Goal: Obtain resource: Download file/media

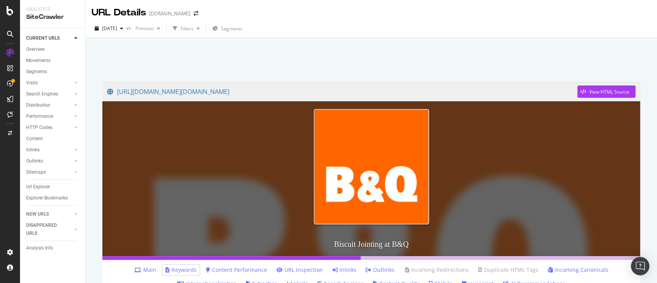
scroll to position [508, 0]
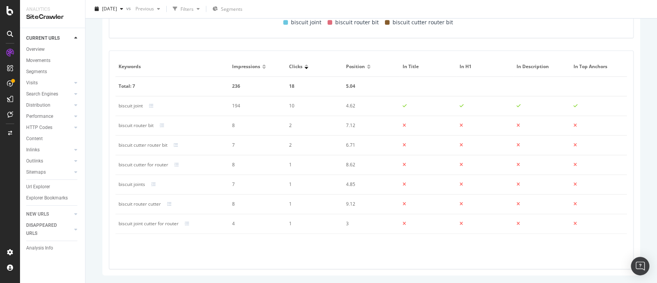
click at [139, 104] on div "biscuit joint" at bounding box center [131, 105] width 24 height 7
copy div "biscuit joint"
click at [136, 125] on div "biscuit router bit" at bounding box center [136, 125] width 35 height 7
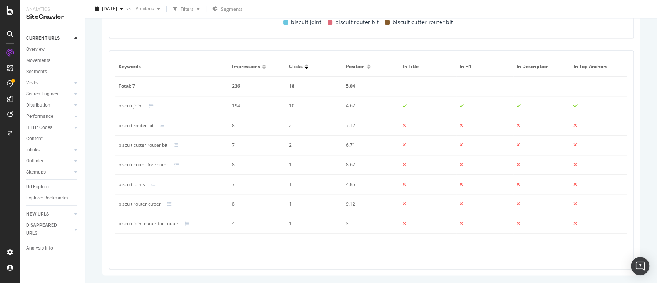
click at [136, 125] on div "biscuit router bit" at bounding box center [136, 125] width 35 height 7
copy div "biscuit router bit"
click at [145, 147] on div "biscuit cutter router bit" at bounding box center [143, 145] width 49 height 7
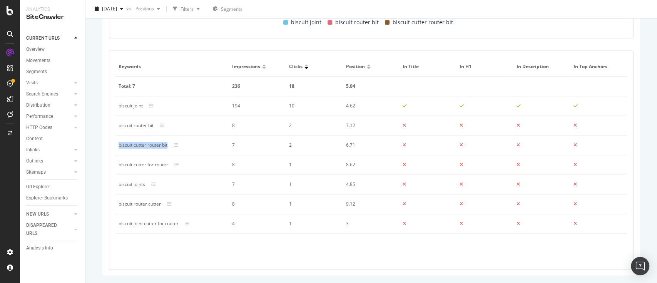
click at [145, 147] on div "biscuit cutter router bit" at bounding box center [143, 145] width 49 height 7
copy div "biscuit cutter router bit"
click at [142, 161] on div "biscuit cutter for router" at bounding box center [144, 164] width 50 height 7
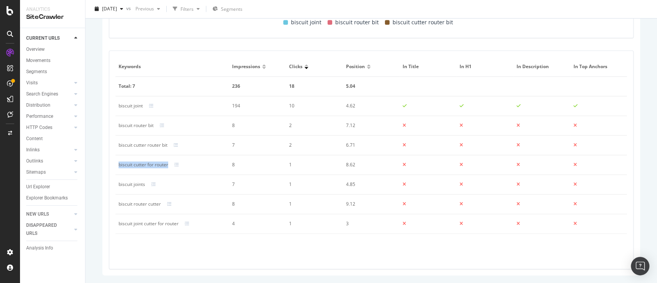
copy div "biscuit cutter for router"
click at [131, 179] on td "biscuit joints" at bounding box center [173, 185] width 114 height 20
copy div "biscuit joints"
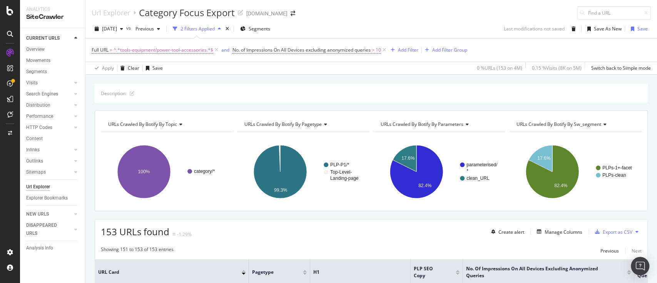
scroll to position [183, 0]
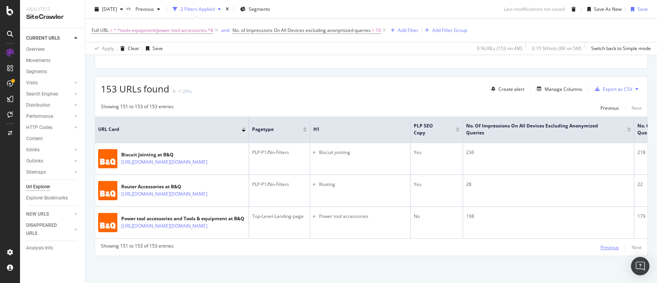
click at [601, 248] on div "Previous" at bounding box center [610, 247] width 18 height 7
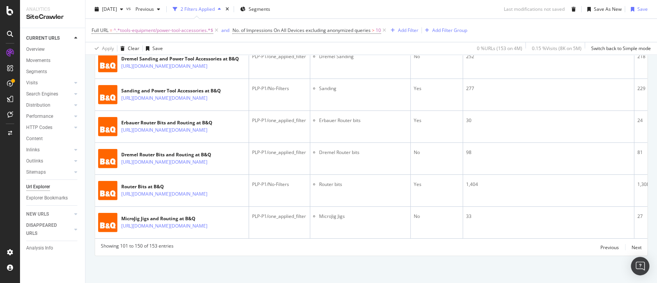
scroll to position [2516, 0]
click at [607, 245] on div "Previous" at bounding box center [610, 247] width 18 height 7
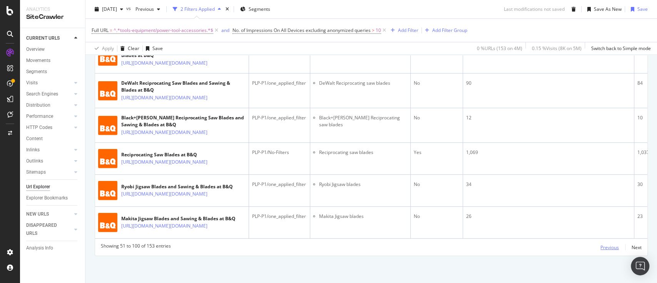
scroll to position [2311, 0]
click at [601, 245] on div "Previous" at bounding box center [610, 247] width 18 height 7
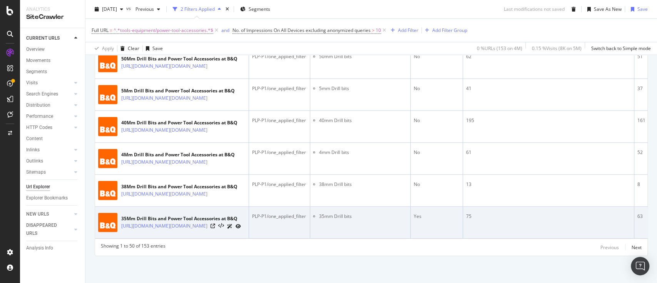
scroll to position [2292, 0]
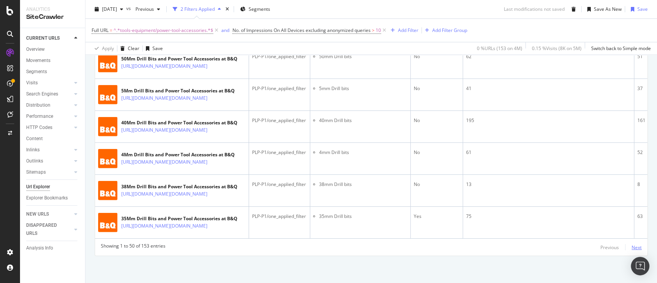
click at [632, 245] on div "Next" at bounding box center [637, 247] width 10 height 7
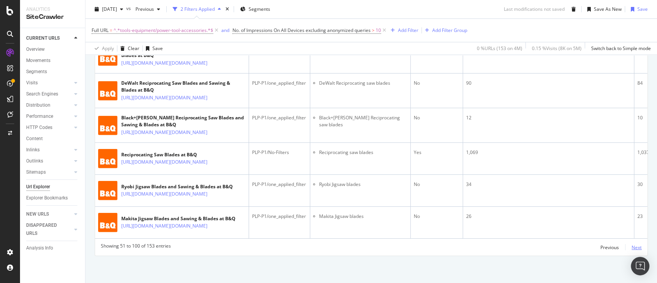
click at [632, 251] on div "Next" at bounding box center [637, 247] width 10 height 7
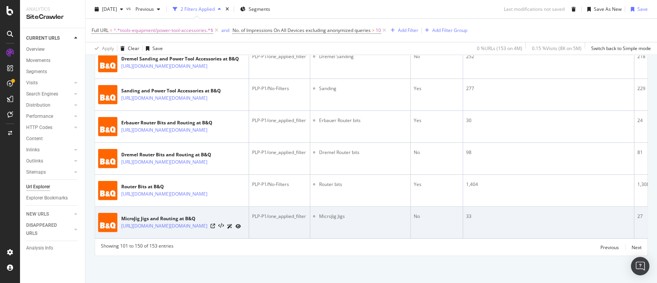
scroll to position [2516, 0]
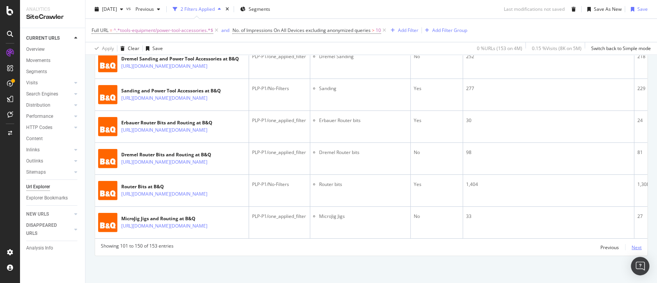
click at [632, 246] on div "Next" at bounding box center [637, 247] width 10 height 7
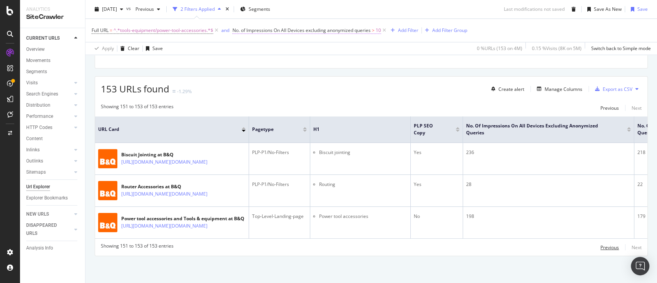
drag, startPoint x: 606, startPoint y: 246, endPoint x: 360, endPoint y: 30, distance: 327.7
click at [606, 246] on div "Previous" at bounding box center [610, 247] width 18 height 7
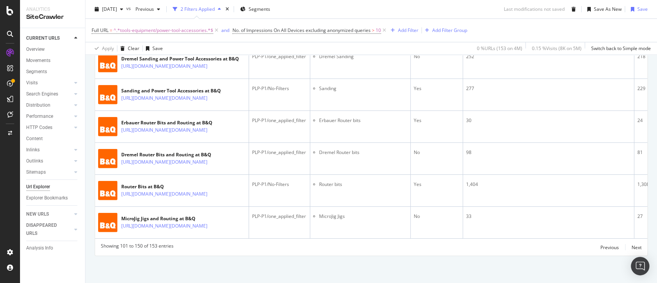
scroll to position [2516, 0]
click at [607, 246] on div "Previous" at bounding box center [610, 247] width 18 height 7
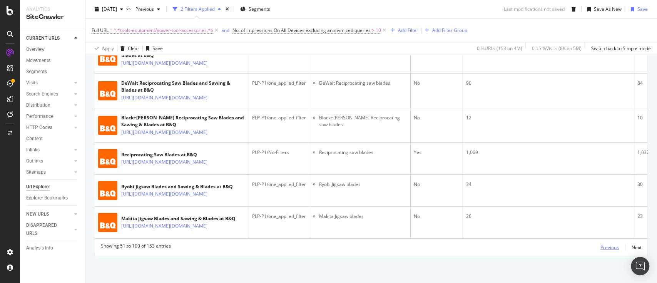
scroll to position [2311, 0]
click at [601, 248] on div "Previous" at bounding box center [610, 247] width 18 height 7
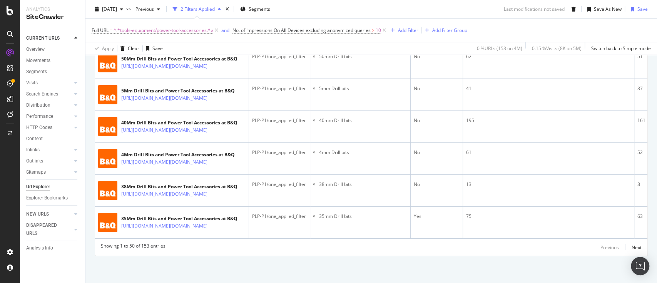
scroll to position [2292, 0]
click at [632, 247] on div "Next" at bounding box center [637, 247] width 10 height 7
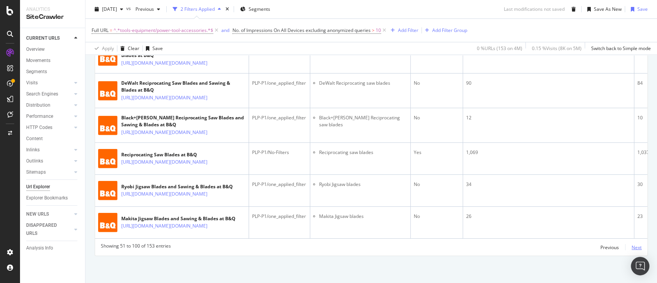
click at [632, 251] on div "Next" at bounding box center [637, 247] width 10 height 7
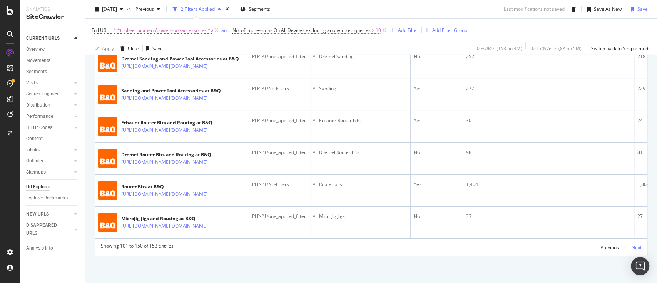
click at [632, 247] on div "Next" at bounding box center [637, 247] width 10 height 7
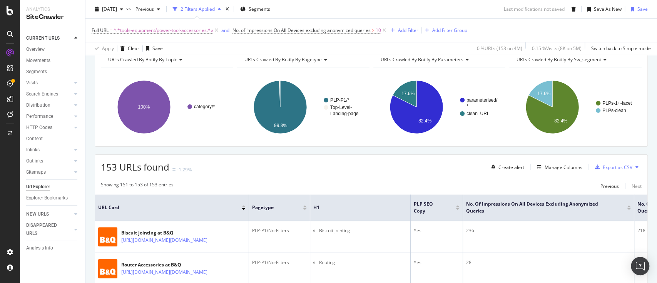
scroll to position [0, 0]
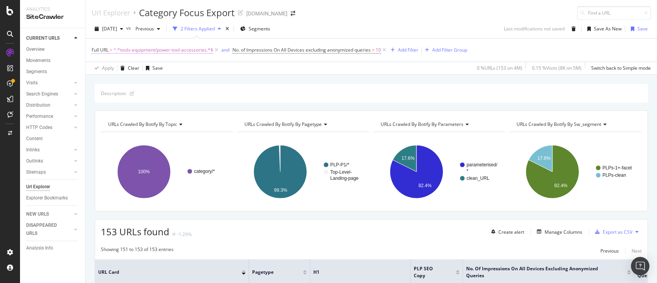
click at [167, 48] on span "^.*tools-equipment/power-tool-accessories.*$" at bounding box center [164, 50] width 100 height 11
click at [151, 81] on input "tools-equipment/power-tool-accessories" at bounding box center [135, 81] width 73 height 12
click at [150, 81] on input "tools-equipment/power-tool-accessories" at bounding box center [135, 81] width 73 height 12
paste input "/tools-equipment/power-tools/"
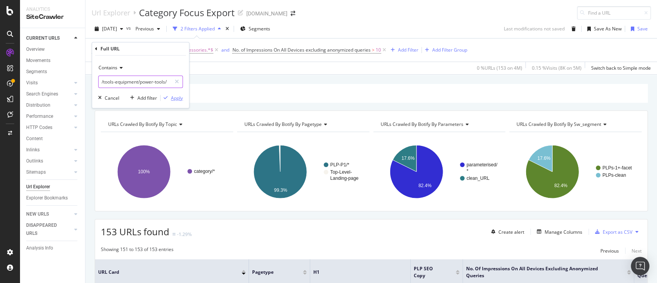
type input "/tools-equipment/power-tools/"
click at [179, 97] on div "Apply" at bounding box center [177, 98] width 12 height 7
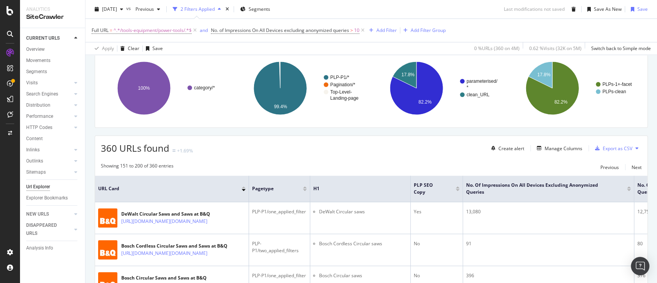
scroll to position [102, 0]
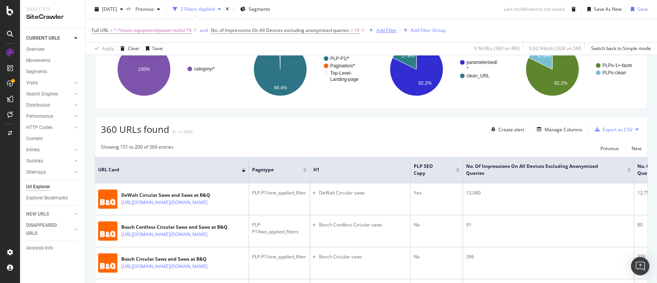
click at [385, 29] on div "Add Filter" at bounding box center [387, 30] width 20 height 7
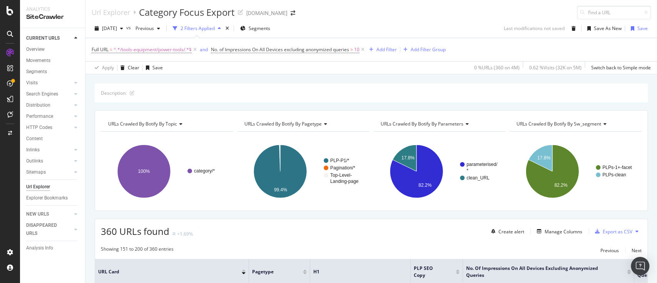
scroll to position [0, 0]
click at [394, 48] on div "Add Filter" at bounding box center [387, 50] width 20 height 7
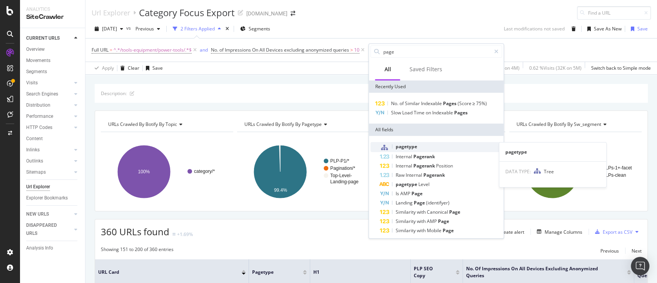
type input "page"
click at [410, 144] on span "pagetype" at bounding box center [407, 146] width 22 height 7
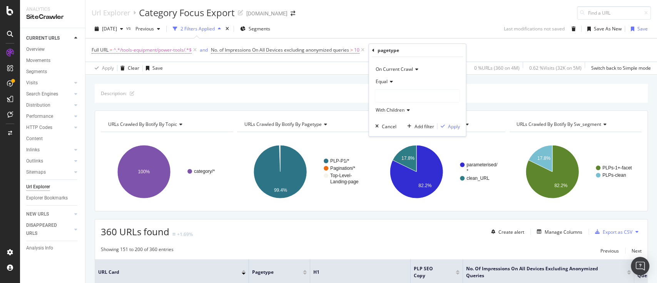
click at [392, 85] on div "Equal" at bounding box center [417, 81] width 85 height 12
click at [396, 105] on span "Not Equal" at bounding box center [389, 107] width 21 height 7
click at [413, 97] on div at bounding box center [418, 96] width 84 height 12
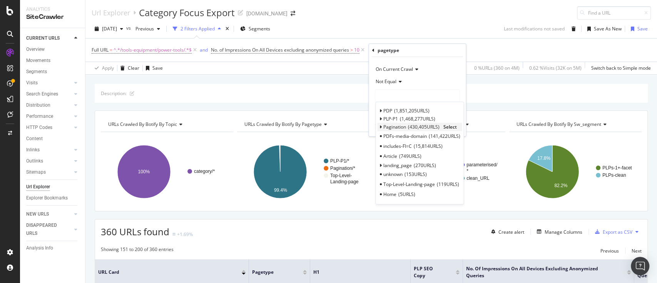
click at [391, 127] on span "Pagination" at bounding box center [394, 127] width 23 height 7
click at [458, 126] on div "Pagination 430,405 URLS Select" at bounding box center [419, 127] width 85 height 8
click at [456, 126] on span "Select" at bounding box center [449, 127] width 13 height 7
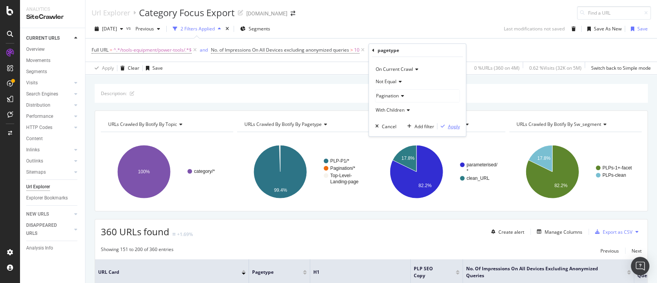
click at [447, 124] on div "button" at bounding box center [443, 126] width 10 height 5
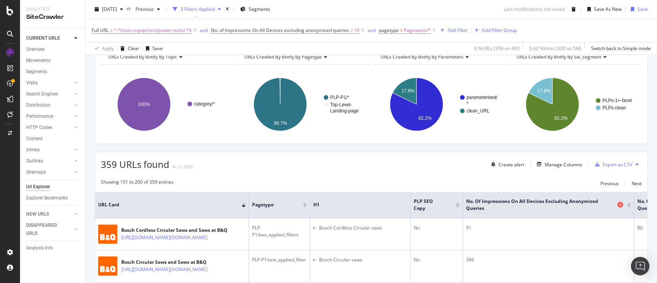
scroll to position [51, 0]
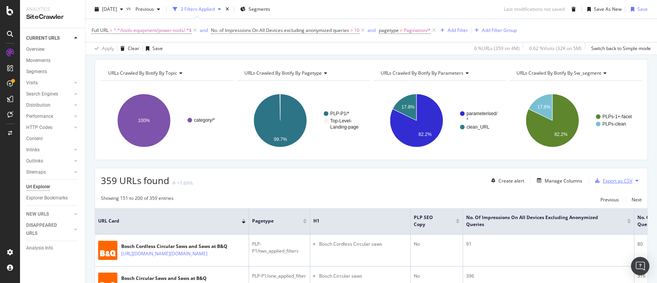
click at [619, 181] on div "Export as CSV" at bounding box center [618, 181] width 30 height 7
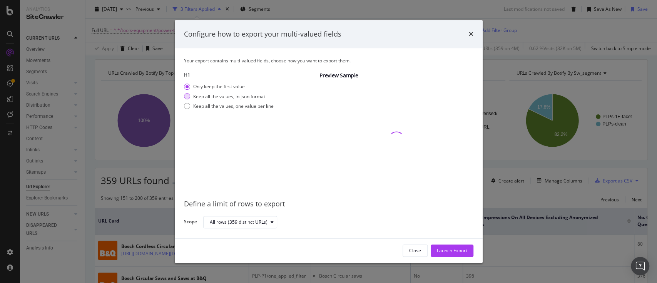
click at [231, 97] on div "Keep all the values, in json format" at bounding box center [229, 96] width 72 height 7
click at [458, 249] on div "Launch Export" at bounding box center [452, 251] width 30 height 7
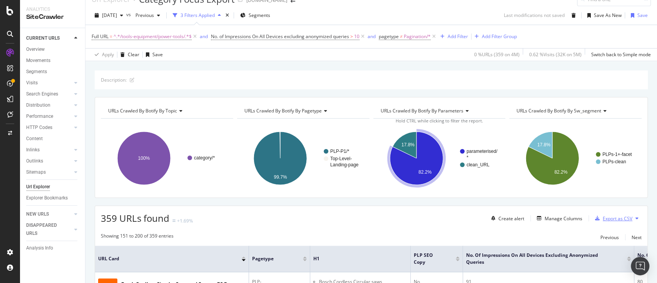
scroll to position [0, 0]
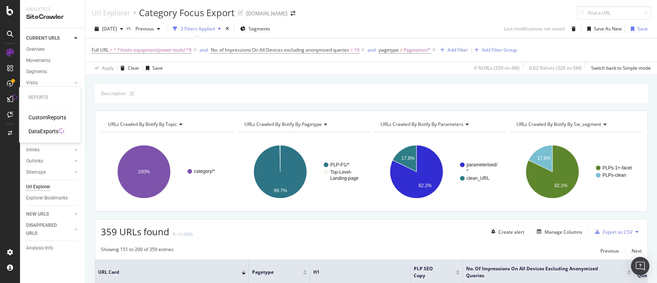
drag, startPoint x: 52, startPoint y: 137, endPoint x: 39, endPoint y: 129, distance: 15.5
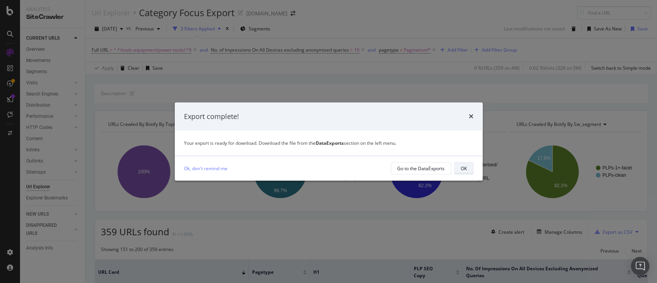
click at [468, 167] on button "OK" at bounding box center [463, 168] width 19 height 12
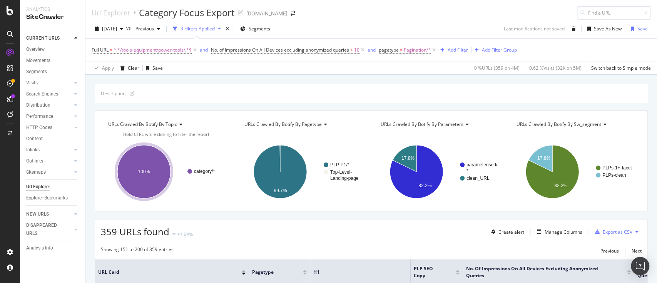
click at [374, 91] on div "Description:" at bounding box center [371, 93] width 553 height 19
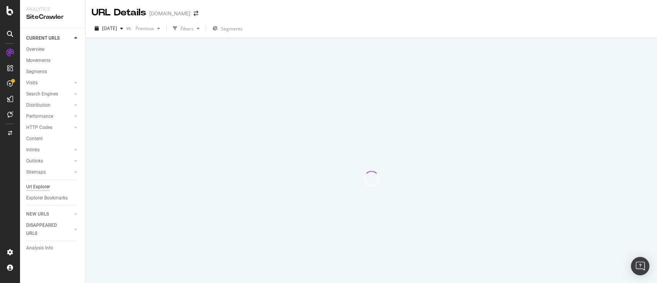
click at [40, 186] on div "Url Explorer" at bounding box center [38, 187] width 24 height 8
click at [605, 8] on input at bounding box center [614, 12] width 74 height 13
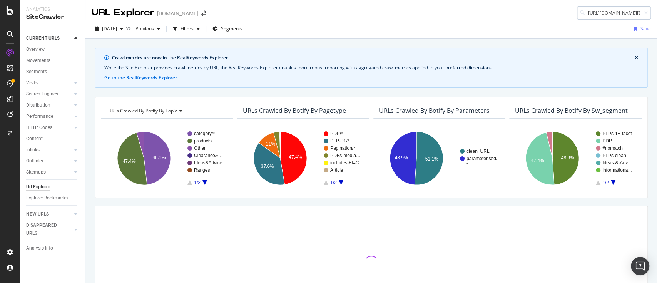
scroll to position [0, 168]
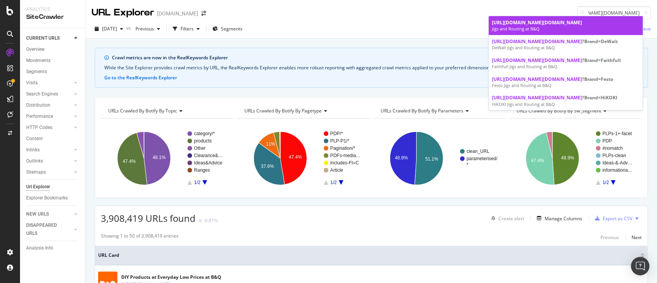
type input "https://www.diy.com/departments/tools-equipment/power-tool-accessories/routing/…"
click at [596, 26] on div "https://www.diy.com/departments/tools-equipment/power-tool-accessories/routing/…" at bounding box center [566, 22] width 148 height 7
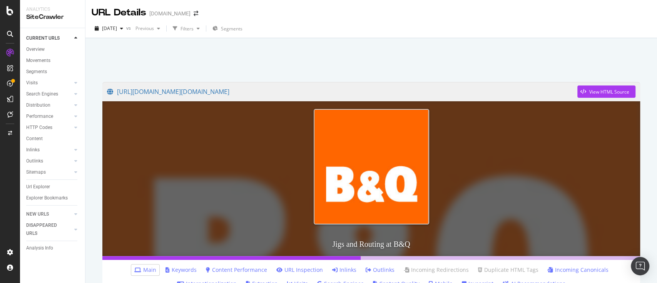
scroll to position [205, 0]
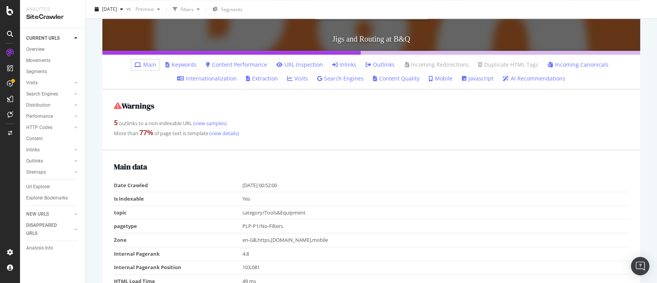
click at [180, 63] on link "Keywords" at bounding box center [181, 65] width 31 height 8
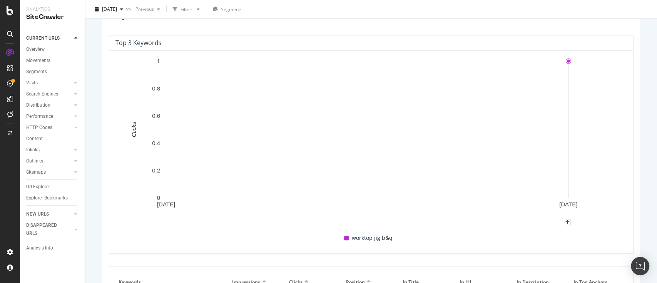
scroll to position [397, 0]
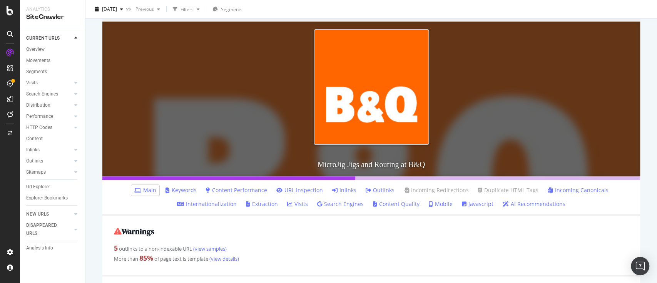
scroll to position [154, 0]
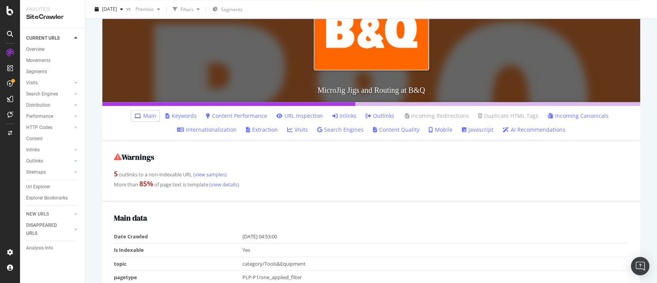
click at [184, 116] on link "Keywords" at bounding box center [181, 116] width 31 height 8
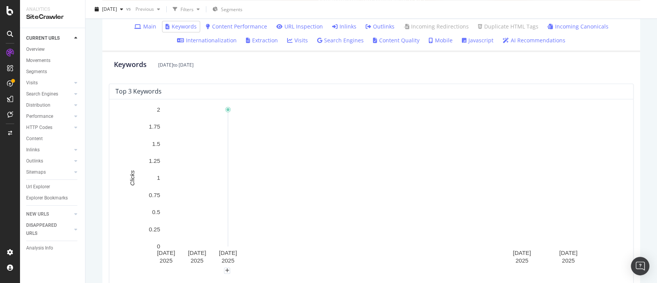
scroll to position [397, 0]
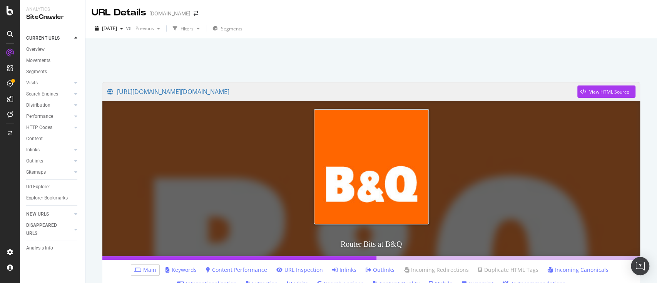
scroll to position [102, 0]
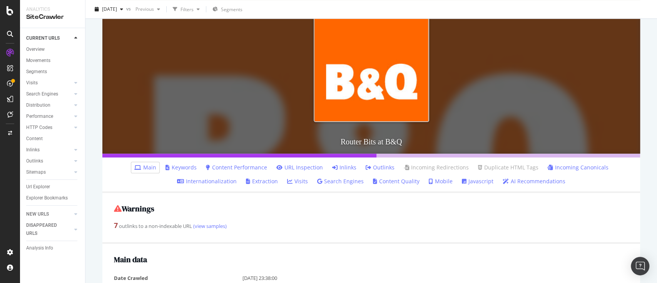
click at [183, 165] on link "Keywords" at bounding box center [181, 168] width 31 height 8
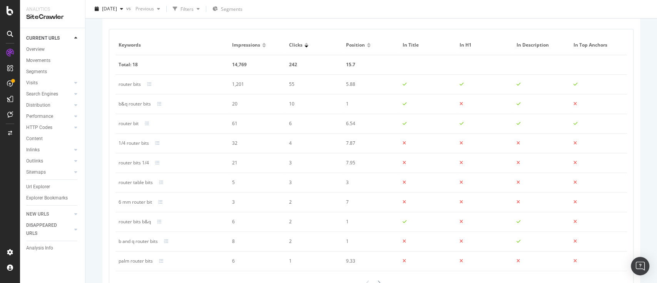
scroll to position [552, 0]
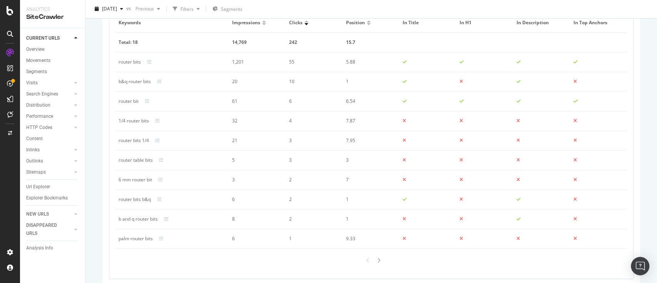
click at [132, 119] on div "1/4 router bits" at bounding box center [134, 120] width 30 height 7
copy div "1/4 router bits"
click at [140, 159] on div "router table bits" at bounding box center [136, 160] width 34 height 7
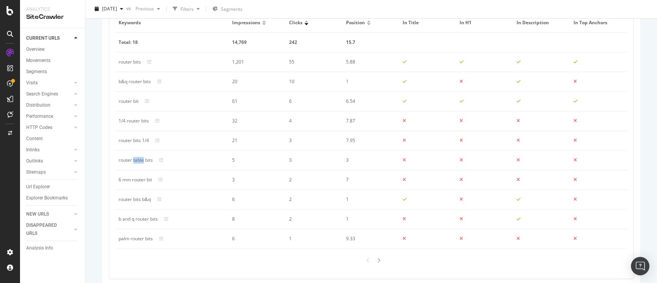
click at [140, 159] on div "router table bits" at bounding box center [136, 160] width 34 height 7
copy div "router table bits"
click at [142, 180] on div "6 mm router bit" at bounding box center [136, 179] width 34 height 7
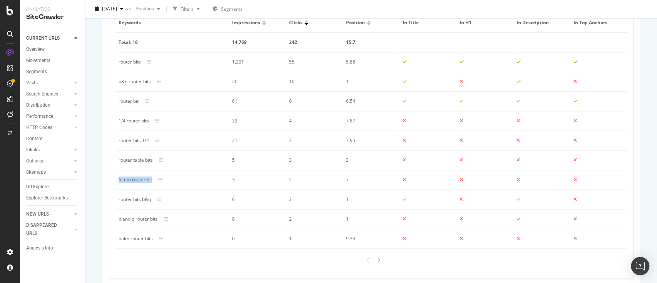
click at [142, 180] on div "6 mm router bit" at bounding box center [136, 179] width 34 height 7
copy div "6 mm router bit"
click at [143, 238] on div "palm router bits" at bounding box center [136, 238] width 34 height 7
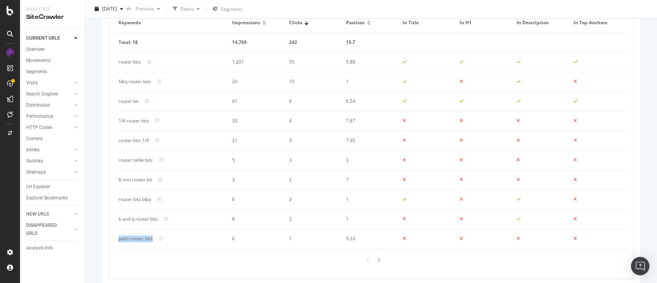
copy div "palm router bits"
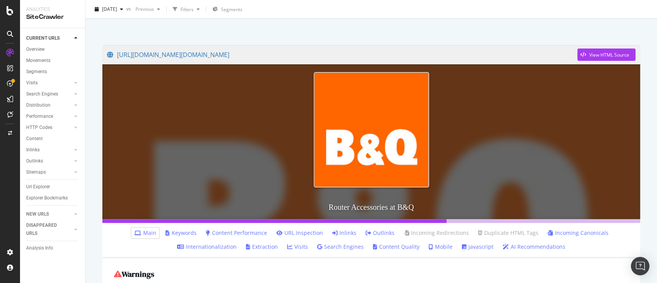
scroll to position [51, 0]
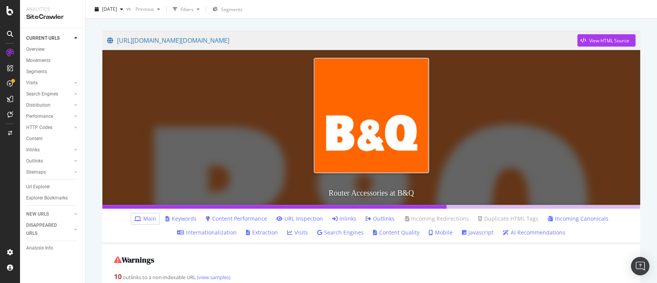
click at [184, 222] on link "Keywords" at bounding box center [181, 219] width 31 height 8
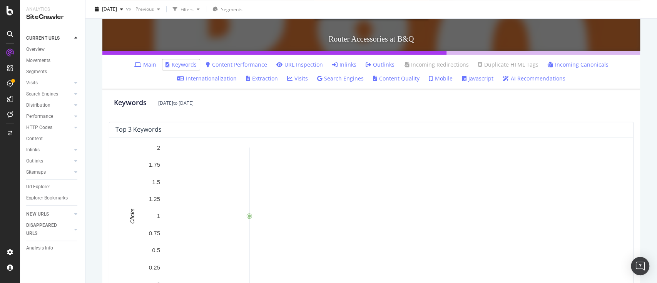
scroll to position [411, 0]
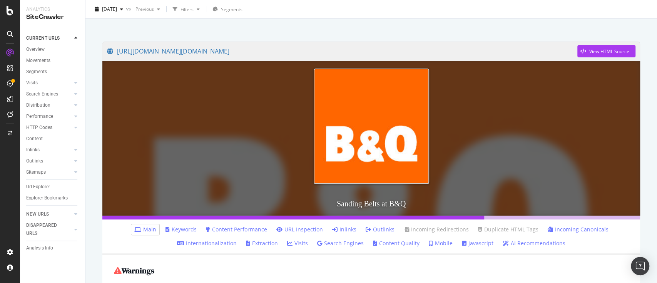
scroll to position [102, 0]
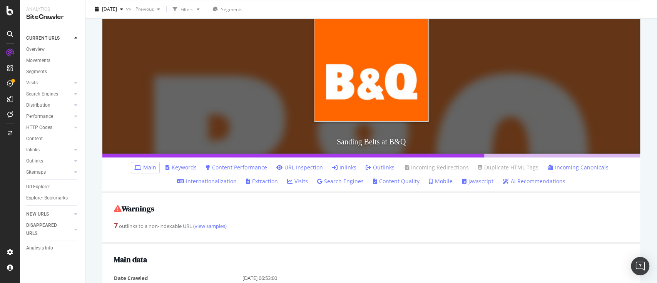
click at [181, 168] on link "Keywords" at bounding box center [181, 168] width 31 height 8
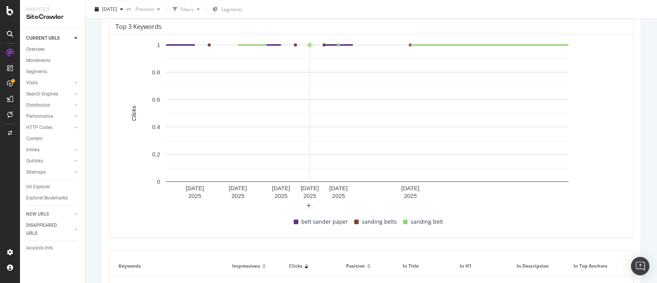
scroll to position [462, 0]
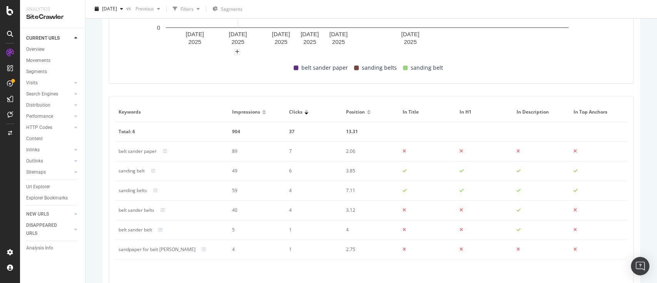
click at [157, 250] on div "sandpaper for belt [PERSON_NAME]" at bounding box center [157, 249] width 77 height 7
copy div "sandpaper for belt [PERSON_NAME]"
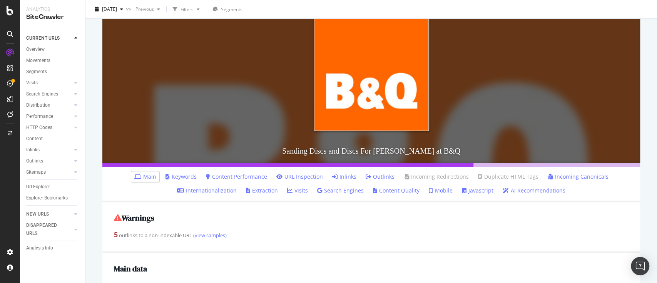
scroll to position [102, 0]
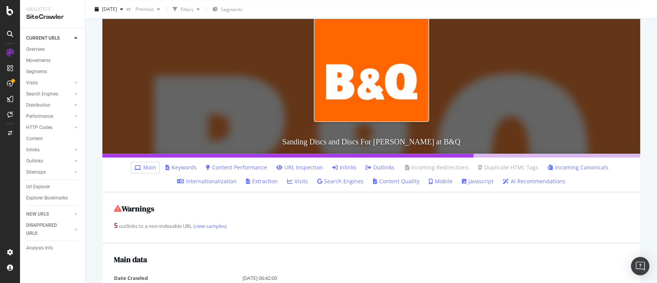
click at [178, 164] on link "Keywords" at bounding box center [181, 168] width 31 height 8
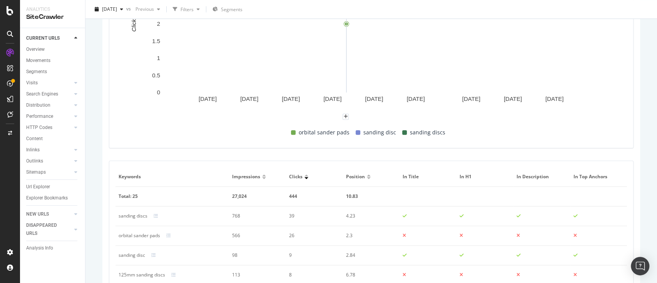
scroll to position [500, 0]
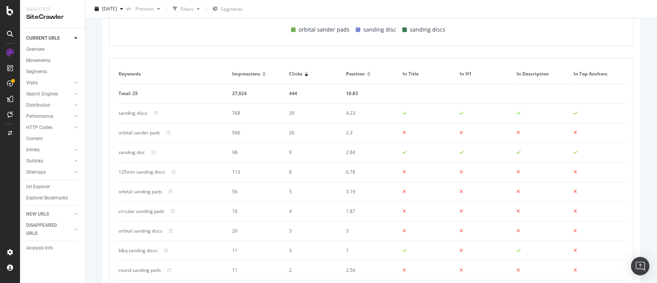
click at [146, 132] on div "orbital sander pads" at bounding box center [140, 132] width 42 height 7
copy div "orbital sander pads"
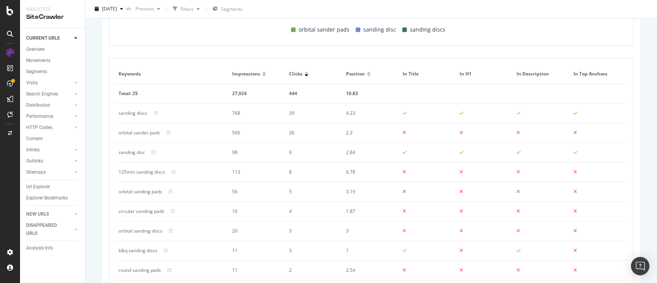
click at [152, 211] on div "circular sanding pads" at bounding box center [142, 211] width 46 height 7
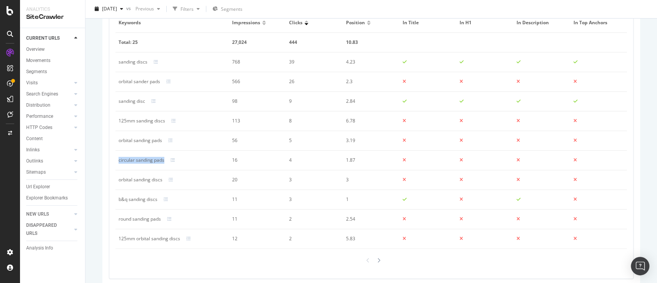
copy div "circular sanding pads"
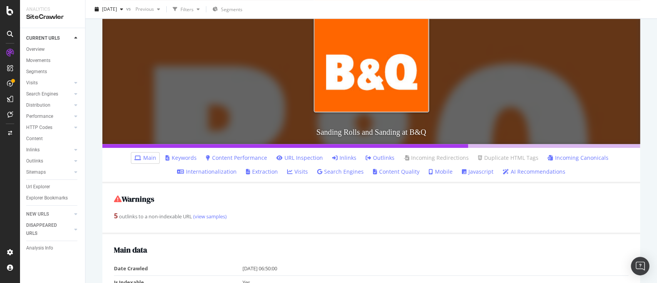
scroll to position [154, 0]
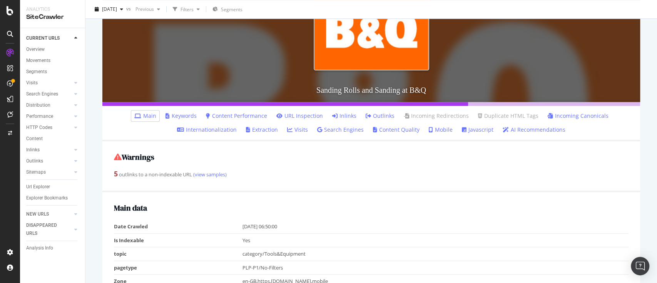
click at [186, 112] on link "Keywords" at bounding box center [181, 116] width 31 height 8
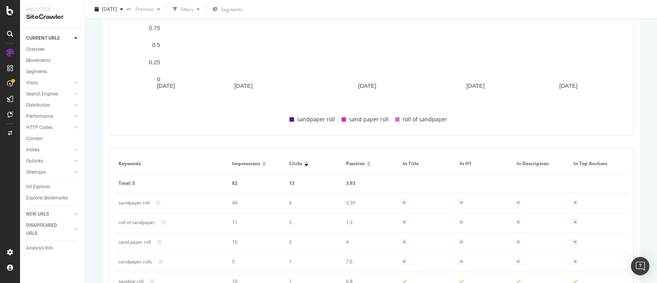
scroll to position [462, 0]
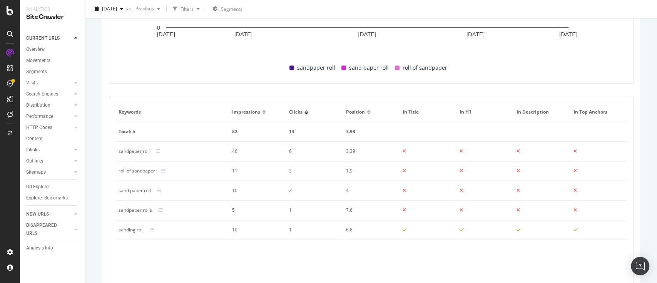
click at [144, 150] on div "sandpaper roll" at bounding box center [134, 151] width 31 height 7
copy div "sandpaper roll"
click at [142, 171] on div "roll of sandpaper" at bounding box center [137, 171] width 37 height 7
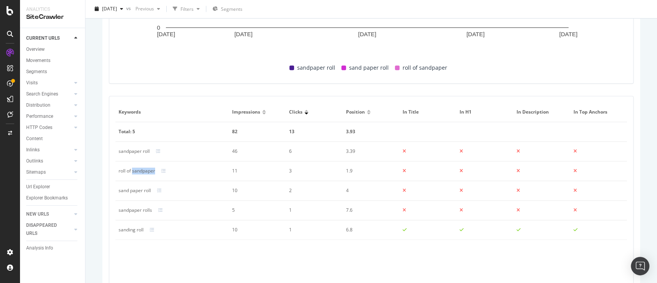
click at [142, 171] on div "roll of sandpaper" at bounding box center [137, 171] width 37 height 7
copy div "roll of sandpaper"
click at [141, 192] on div "sand paper roll" at bounding box center [135, 190] width 32 height 7
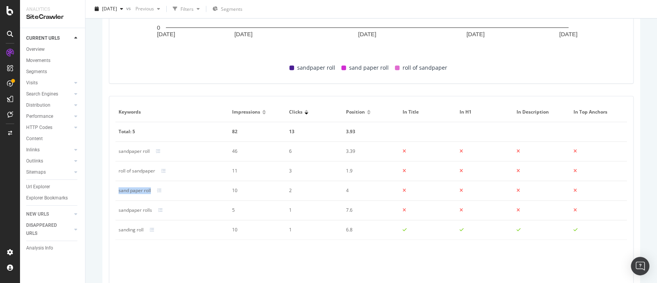
click at [141, 192] on div "sand paper roll" at bounding box center [135, 190] width 32 height 7
copy div "sand paper roll"
click at [144, 209] on div "sandpaper rolls" at bounding box center [136, 210] width 34 height 7
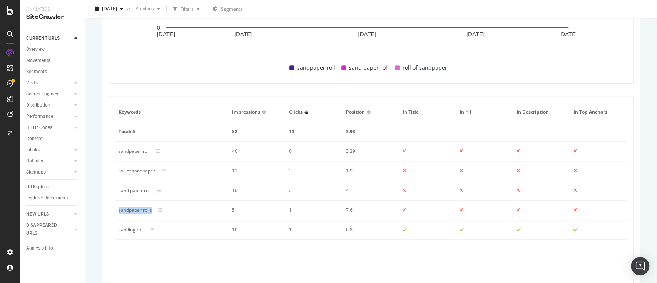
copy div "sandpaper rolls"
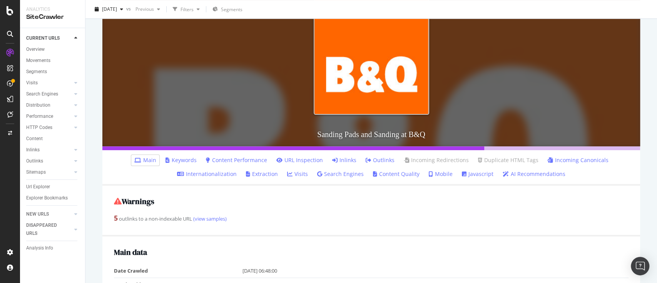
scroll to position [154, 0]
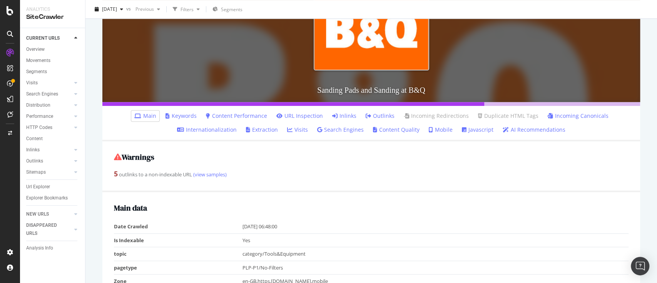
click at [186, 116] on link "Keywords" at bounding box center [181, 116] width 31 height 8
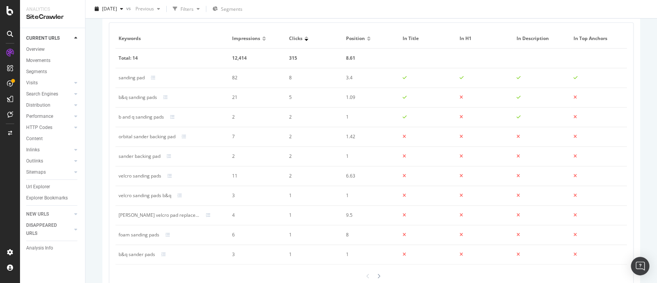
scroll to position [552, 0]
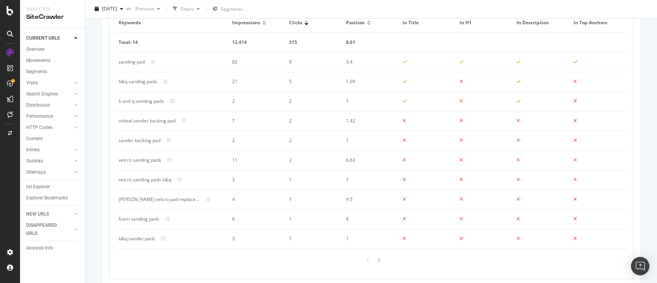
click at [155, 119] on div "orbital sander backing pad" at bounding box center [147, 120] width 57 height 7
copy div "orbital sander backing pad"
click at [160, 117] on div "orbital sander backing pad" at bounding box center [147, 120] width 57 height 7
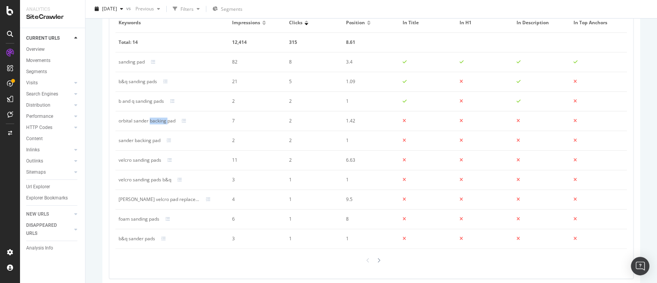
click at [160, 117] on div "orbital sander backing pad" at bounding box center [147, 120] width 57 height 7
click at [155, 138] on div "sander backing pad" at bounding box center [140, 140] width 42 height 7
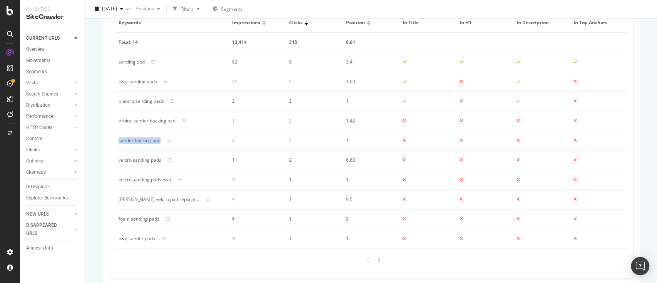
copy div "sander backing pad"
click at [147, 157] on div "velcro sanding pads" at bounding box center [140, 160] width 43 height 7
copy div "velcro sanding pads"
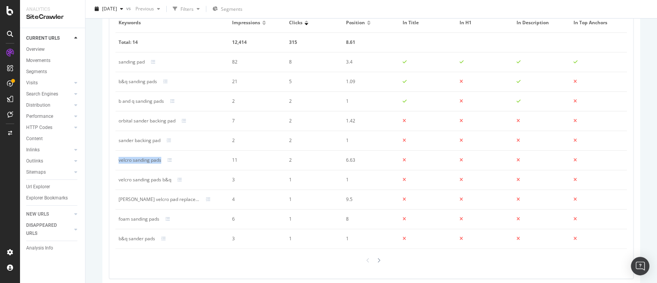
click at [144, 220] on div "foam sanding pads" at bounding box center [139, 219] width 41 height 7
copy div "foam sanding pads"
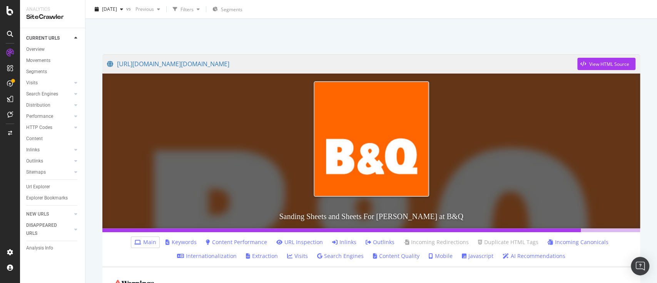
scroll to position [51, 0]
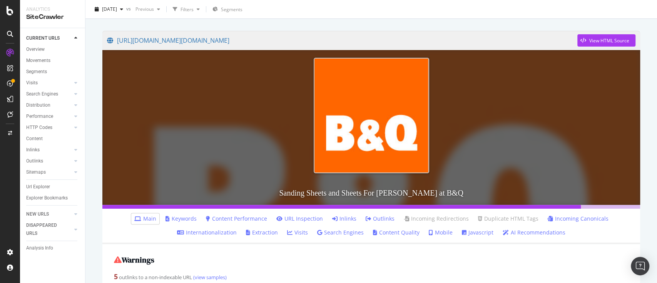
click at [176, 218] on link "Keywords" at bounding box center [181, 219] width 31 height 8
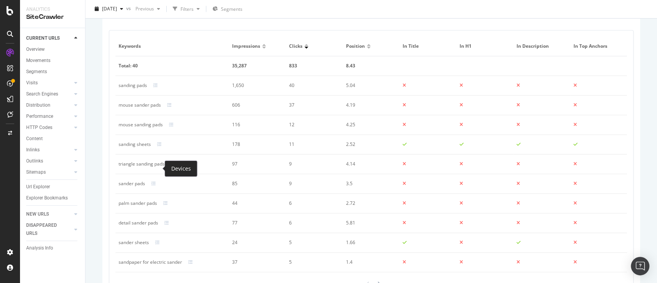
scroll to position [552, 0]
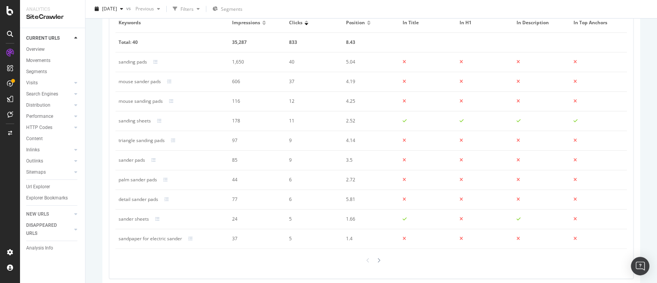
click at [141, 221] on div "sander sheets" at bounding box center [134, 219] width 30 height 7
copy div "sander sheets"
click at [165, 239] on div "sandpaper for electric sander" at bounding box center [151, 238] width 64 height 7
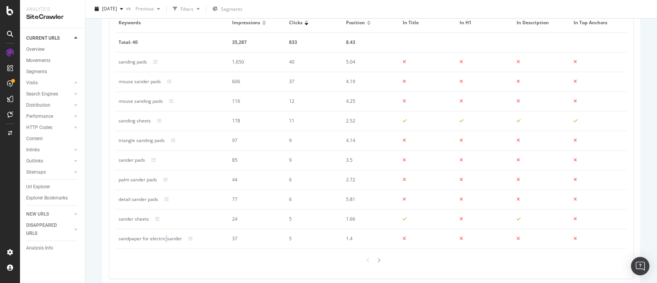
click at [165, 239] on div "sandpaper for electric sander" at bounding box center [151, 238] width 64 height 7
copy div "sandpaper for electric sander"
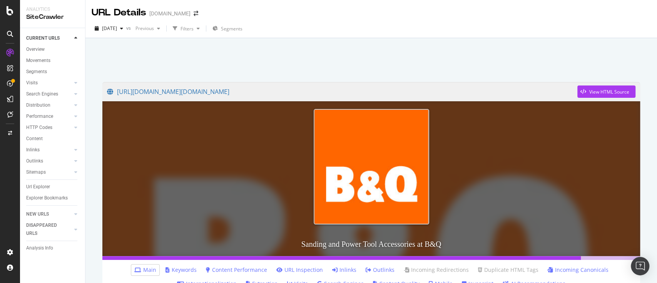
scroll to position [102, 0]
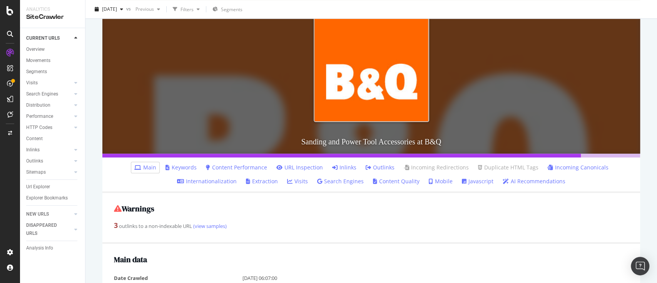
click at [187, 164] on link "Keywords" at bounding box center [181, 168] width 31 height 8
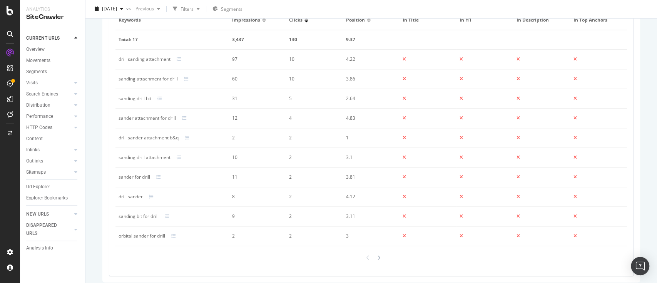
scroll to position [560, 0]
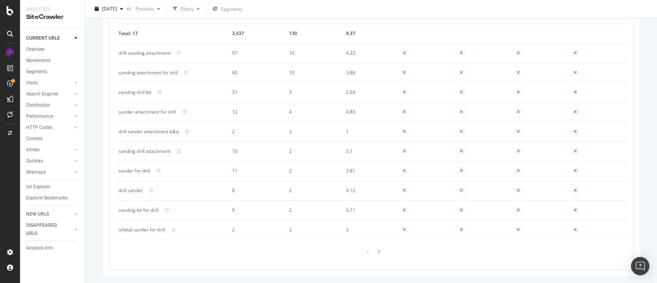
click at [152, 52] on div "drill sanding attachment" at bounding box center [145, 53] width 52 height 7
copy div "drill sanding attachment"
click at [149, 211] on div "sanding bit for drill" at bounding box center [139, 210] width 40 height 7
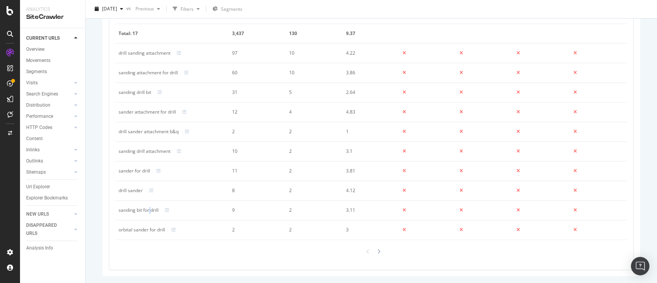
click at [149, 211] on div "sanding bit for drill" at bounding box center [139, 210] width 40 height 7
copy div "sanding bit for drill"
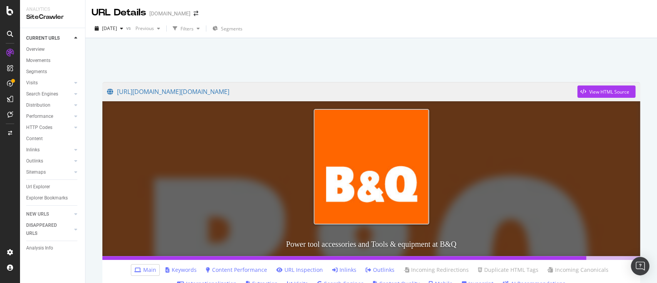
click at [189, 271] on link "Keywords" at bounding box center [181, 270] width 31 height 8
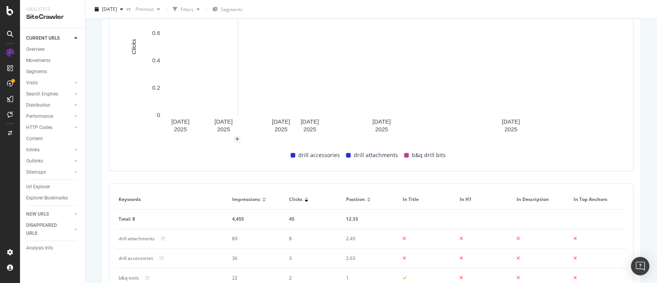
scroll to position [356, 0]
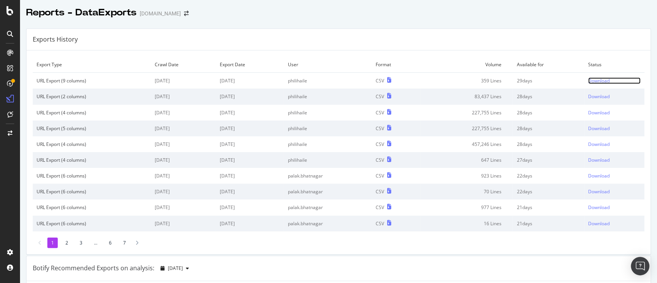
click at [589, 79] on div "Download" at bounding box center [600, 80] width 22 height 7
drag, startPoint x: 441, startPoint y: 24, endPoint x: 396, endPoint y: 0, distance: 50.7
